Goal: Information Seeking & Learning: Learn about a topic

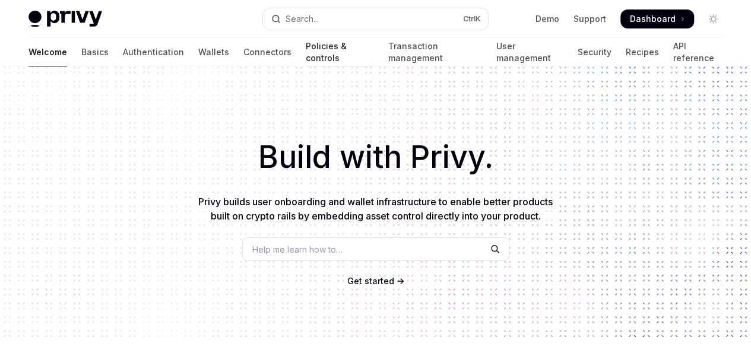
click at [306, 47] on link "Policies & controls" at bounding box center [340, 52] width 68 height 28
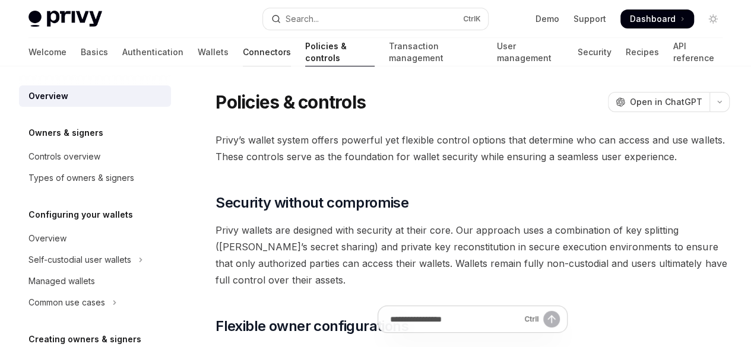
click at [243, 55] on link "Connectors" at bounding box center [267, 52] width 48 height 28
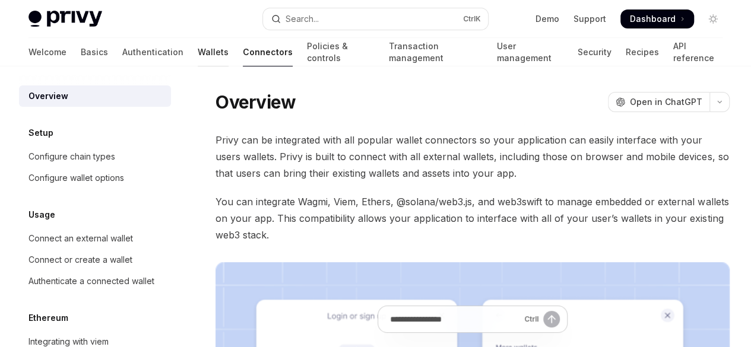
click at [198, 54] on link "Wallets" at bounding box center [213, 52] width 31 height 28
type textarea "*"
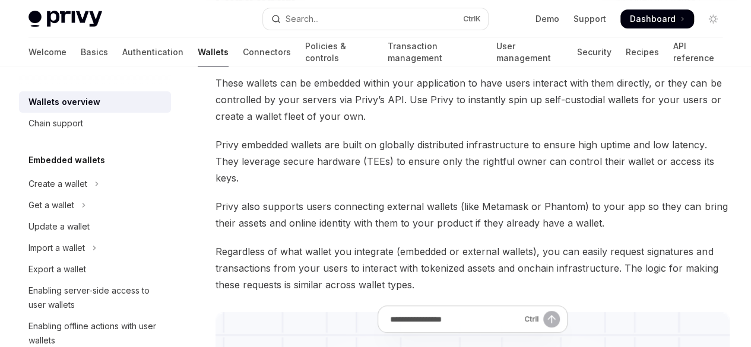
scroll to position [122, 0]
